Goal: Browse casually

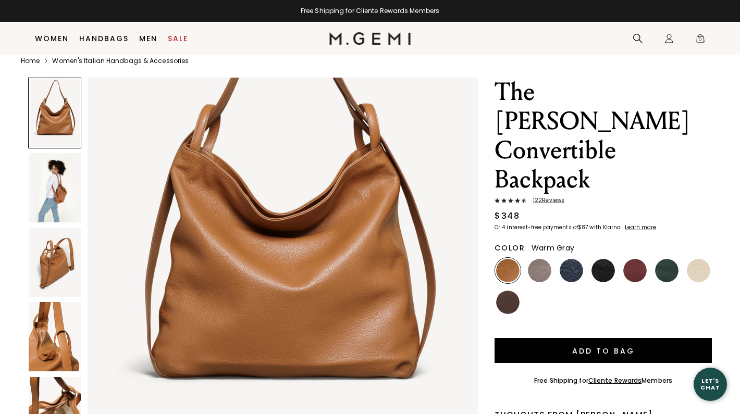
scroll to position [11, 0]
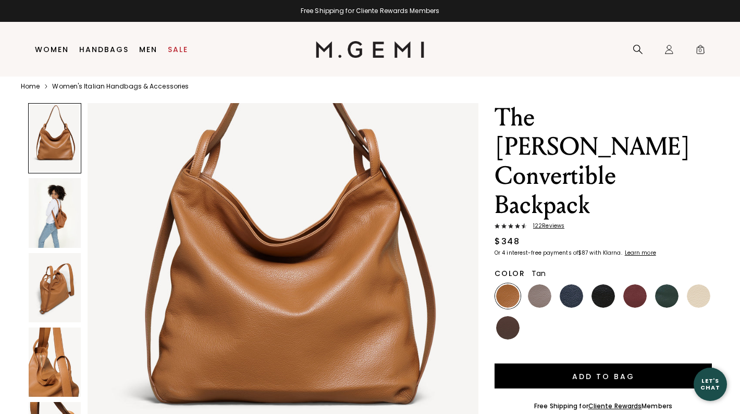
click at [65, 200] on img at bounding box center [55, 212] width 52 height 69
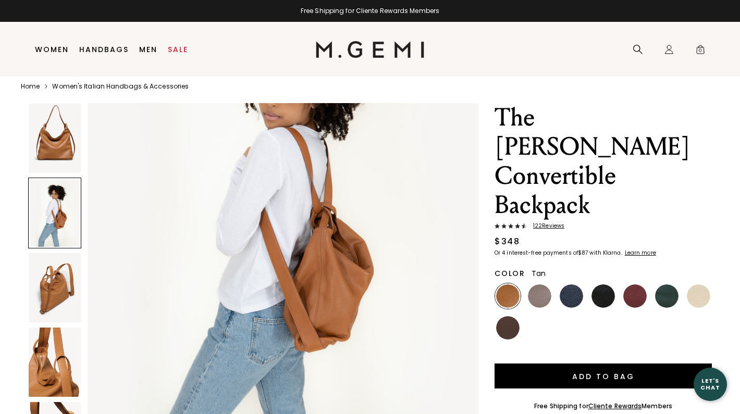
scroll to position [664, 0]
click at [67, 277] on img at bounding box center [55, 287] width 52 height 69
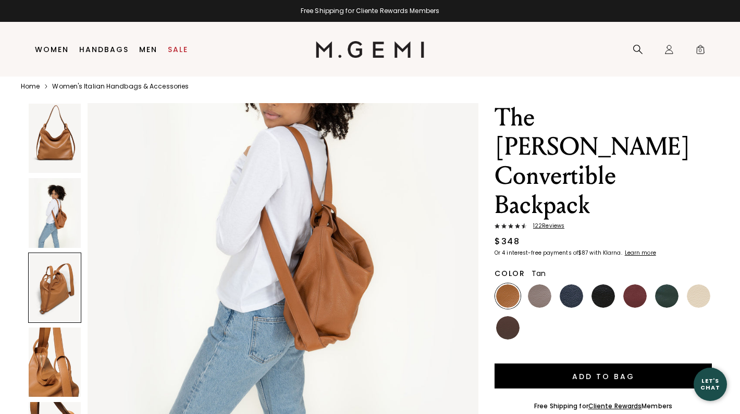
scroll to position [1063, 0]
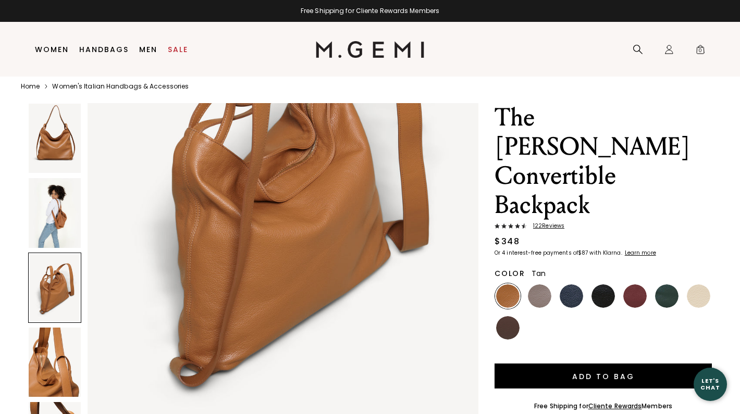
click at [73, 341] on img at bounding box center [55, 362] width 52 height 69
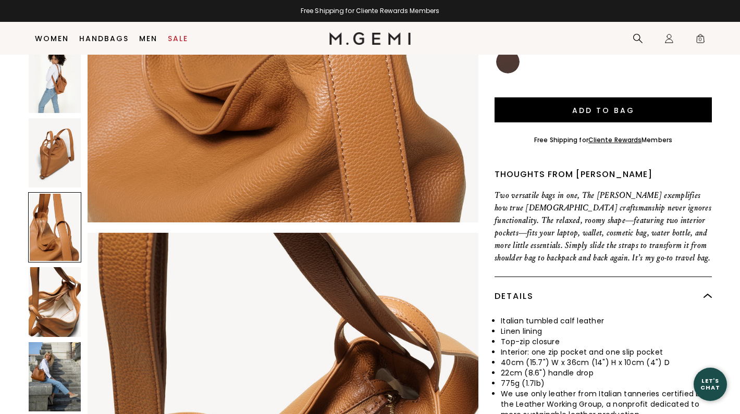
scroll to position [260, 0]
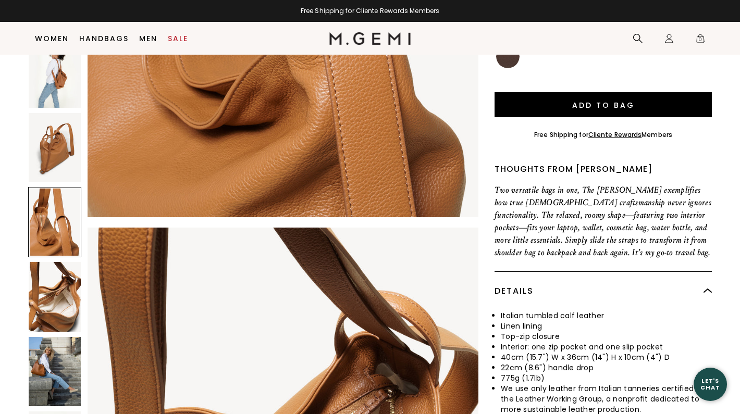
click at [52, 337] on img at bounding box center [55, 371] width 52 height 69
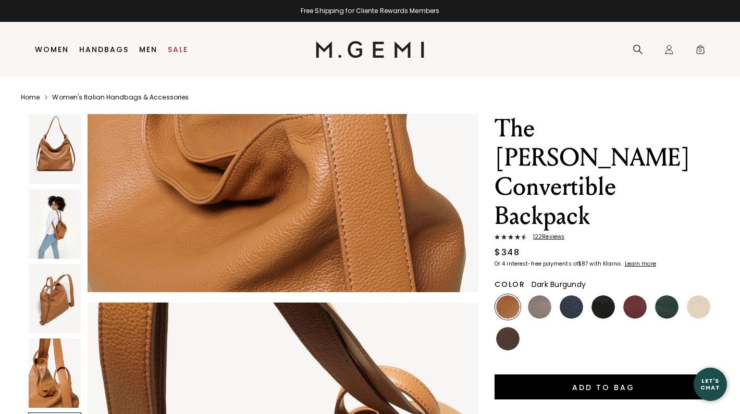
scroll to position [0, 0]
click at [533, 295] on img at bounding box center [539, 306] width 23 height 23
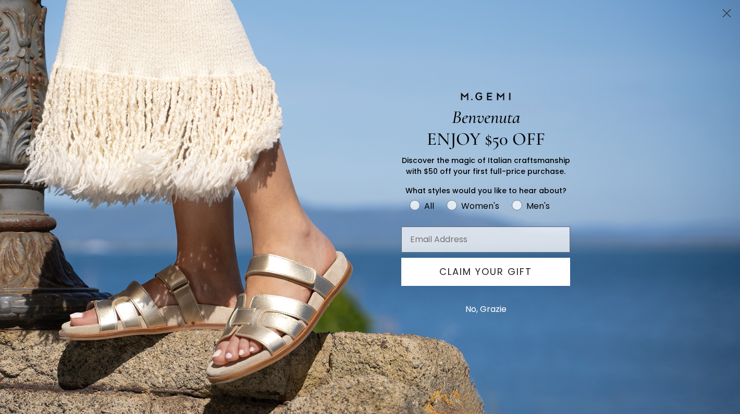
click at [727, 10] on circle "Close dialog" at bounding box center [726, 13] width 17 height 17
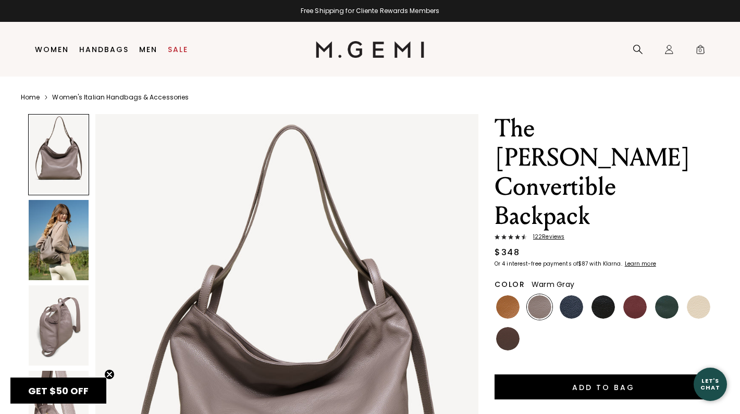
click at [47, 225] on img at bounding box center [59, 240] width 60 height 80
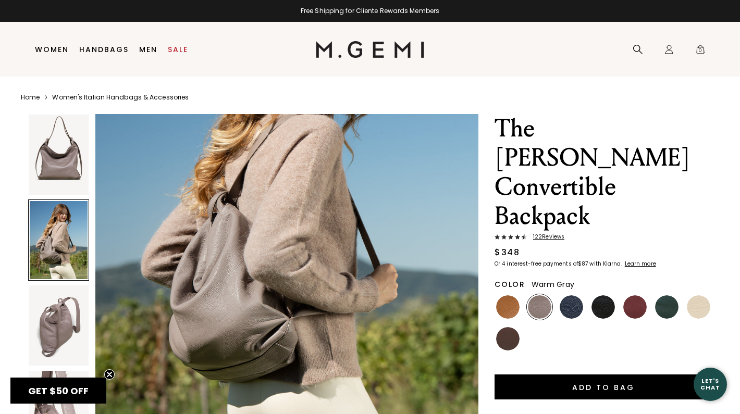
scroll to position [662, 0]
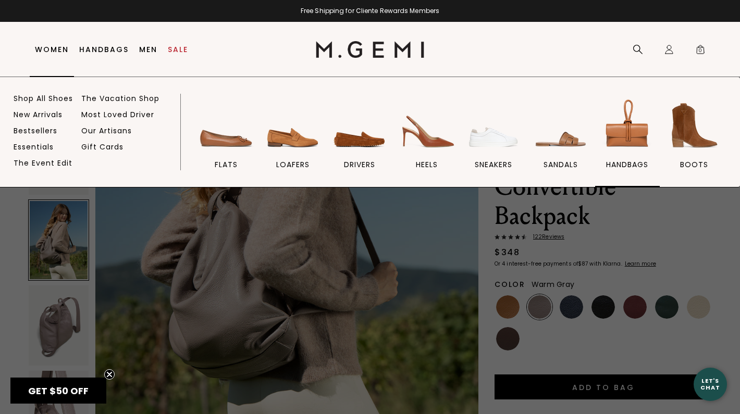
click at [615, 138] on img at bounding box center [627, 125] width 58 height 58
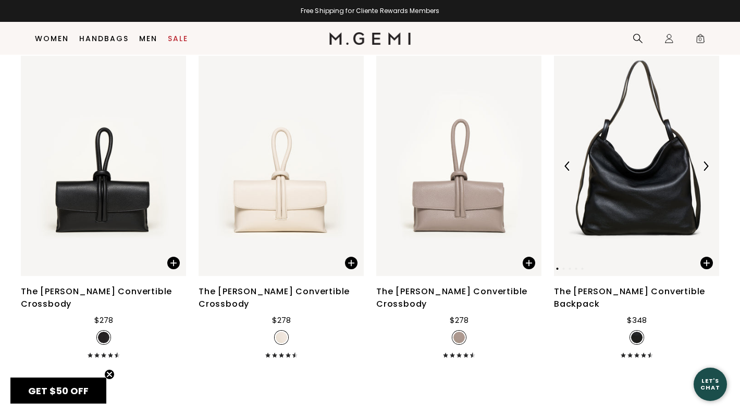
scroll to position [1724, 0]
